Goal: Task Accomplishment & Management: Use online tool/utility

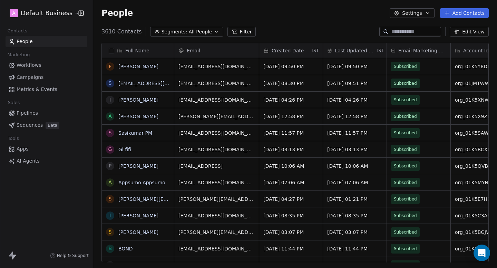
scroll to position [236, 404]
click at [53, 12] on html "A Default Business Contacts People Marketing Workflows Campaigns Metrics & Even…" at bounding box center [248, 134] width 497 height 268
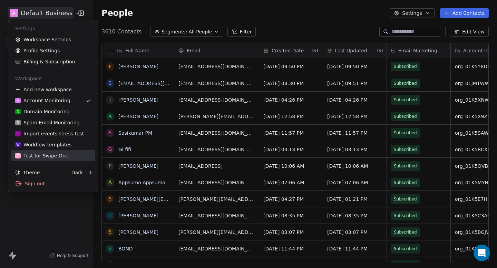
click at [44, 155] on div "T Test for Swipe One" at bounding box center [41, 156] width 53 height 7
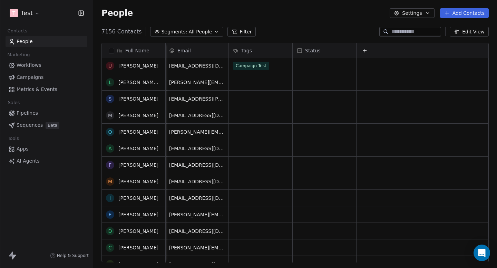
scroll to position [16, 0]
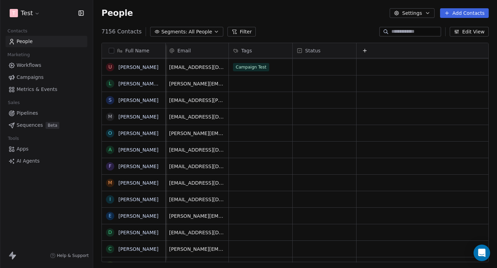
click at [50, 78] on link "Campaigns" at bounding box center [47, 77] width 82 height 11
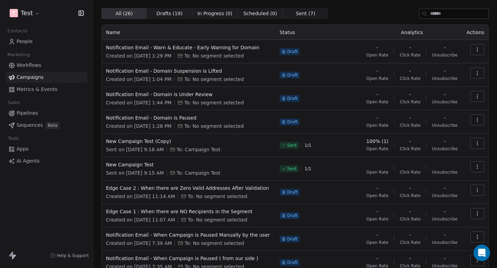
scroll to position [20, 0]
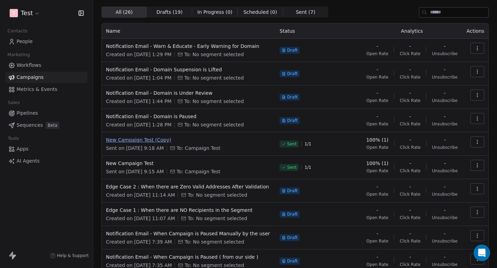
click at [160, 140] on span "New Campaign Test (Copy)" at bounding box center [188, 140] width 165 height 7
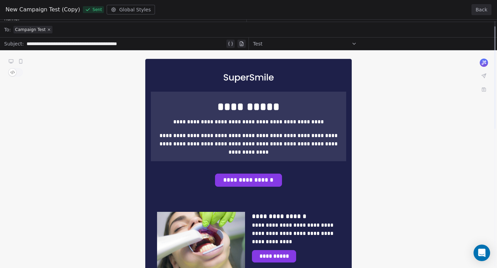
scroll to position [13, 0]
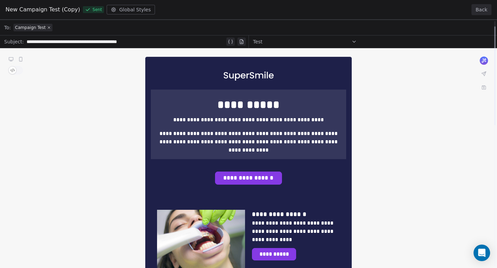
click at [482, 11] on button "Back" at bounding box center [481, 9] width 20 height 11
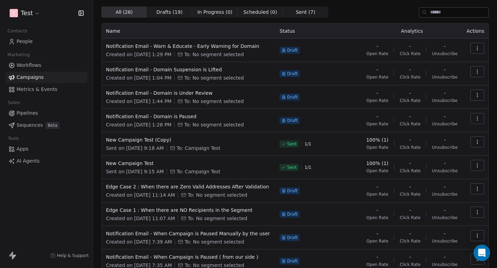
scroll to position [54, 0]
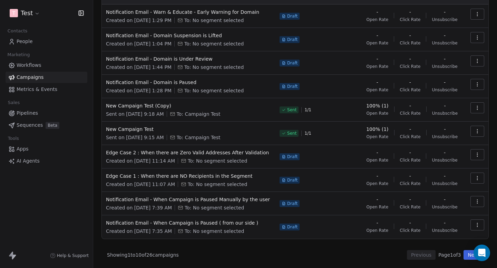
click at [468, 254] on button "Next" at bounding box center [473, 256] width 20 height 10
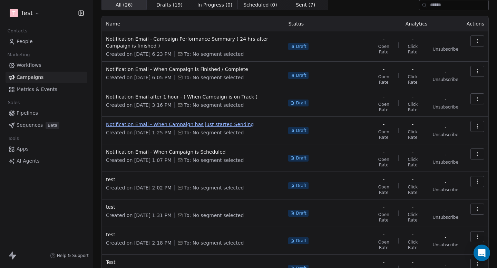
scroll to position [23, 0]
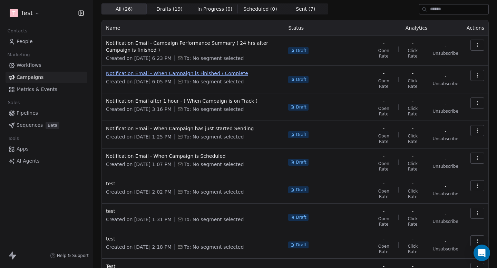
click at [207, 72] on span "Notification Email - When Campaign is Finished / Complete" at bounding box center [193, 73] width 174 height 7
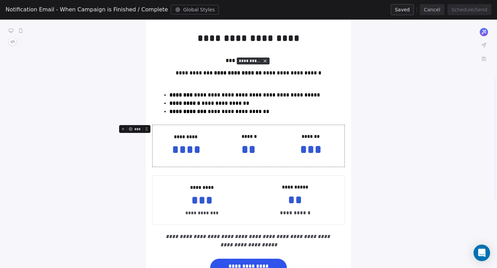
scroll to position [127, 0]
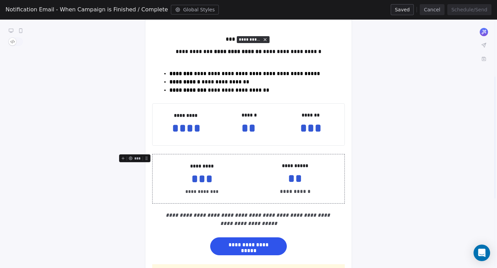
click at [388, 143] on div "**********" at bounding box center [248, 186] width 497 height 450
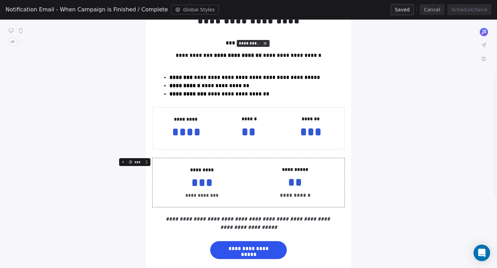
scroll to position [109, 0]
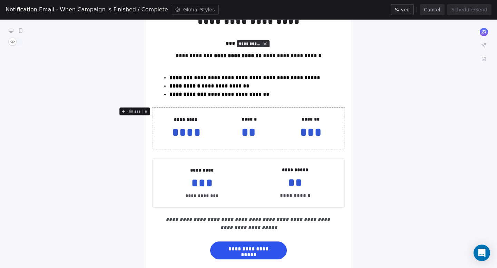
click at [387, 147] on div "**********" at bounding box center [248, 190] width 497 height 450
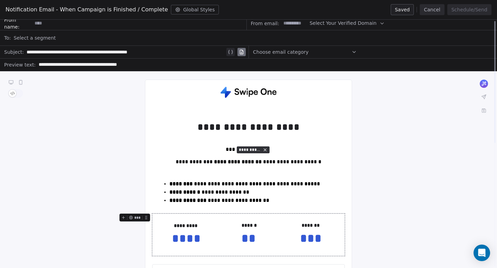
scroll to position [0, 0]
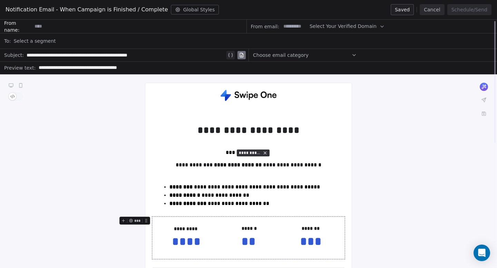
click at [430, 6] on button "Cancel" at bounding box center [432, 9] width 24 height 11
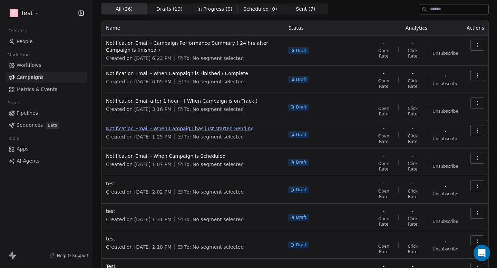
click at [202, 128] on span "Notification Email - When Campaign has just started Sending" at bounding box center [193, 128] width 174 height 7
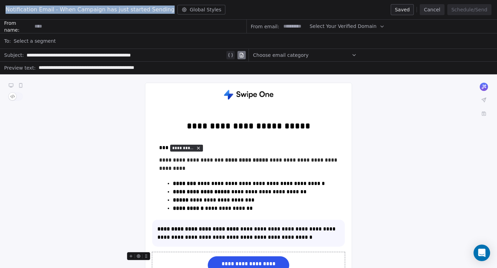
drag, startPoint x: 3, startPoint y: 10, endPoint x: 162, endPoint y: 12, distance: 158.4
click at [162, 12] on div "Notification Email - When Campaign has just started Sending Global Styles Saved…" at bounding box center [248, 10] width 497 height 20
copy span "Notification Email - When Campaign has just started Sending"
